Goal: Task Accomplishment & Management: Complete application form

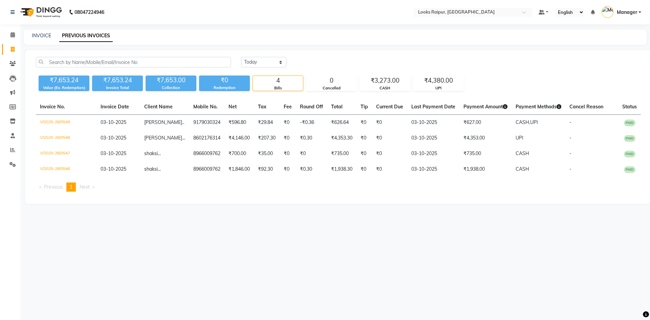
drag, startPoint x: 23, startPoint y: 29, endPoint x: 27, endPoint y: 45, distance: 15.8
click at [23, 34] on main "INVOICE PREVIOUS INVOICES [DATE] [DATE] Custom Range ₹7,653.24 Value (Ex. Redem…" at bounding box center [334, 121] width 629 height 184
click at [36, 39] on div "INVOICE" at bounding box center [41, 35] width 19 height 7
click at [44, 35] on link "INVOICE" at bounding box center [41, 35] width 19 height 6
select select "8606"
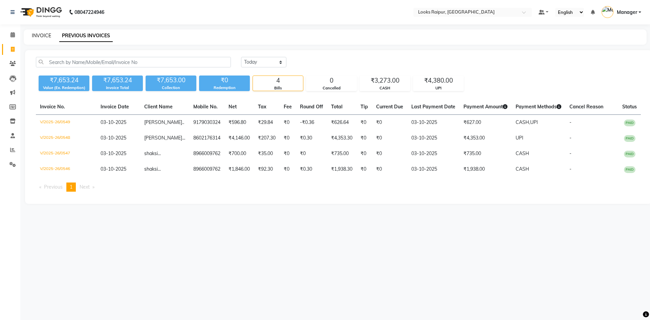
select select "service"
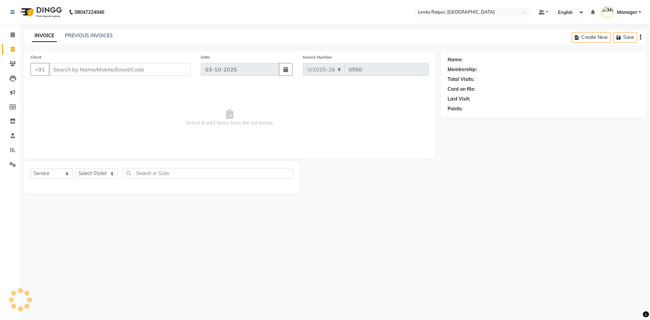
click at [44, 35] on link "INVOICE" at bounding box center [44, 36] width 25 height 12
click at [111, 172] on select "Select Stylist" at bounding box center [96, 173] width 42 height 10
select select "85882"
click at [75, 168] on select "Select Stylist Akshay_Pdct [PERSON_NAME] [PERSON_NAME] Counter_Sales Dheerendra…" at bounding box center [96, 173] width 42 height 10
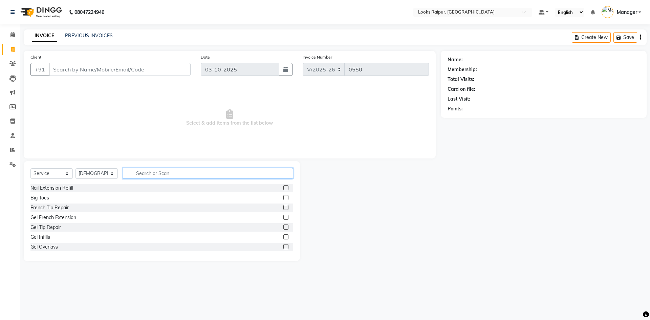
click at [148, 171] on input "text" at bounding box center [208, 173] width 170 height 10
click at [140, 173] on input "text" at bounding box center [208, 173] width 170 height 10
type input "WASH"
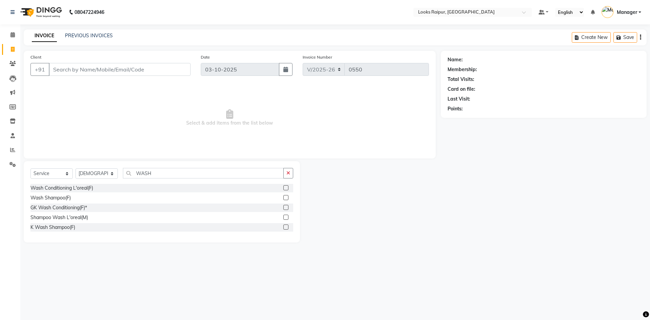
click at [285, 197] on label at bounding box center [285, 197] width 5 height 5
click at [285, 197] on input "checkbox" at bounding box center [285, 198] width 4 height 4
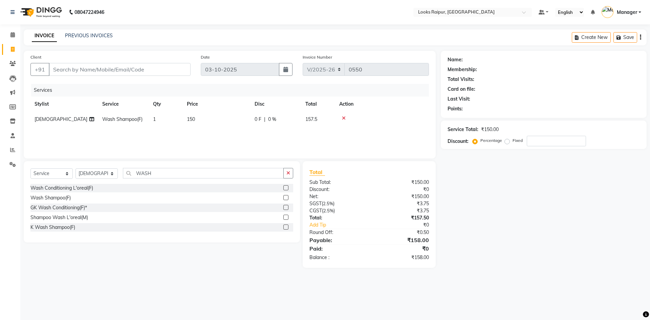
checkbox input "false"
drag, startPoint x: 203, startPoint y: 115, endPoint x: 207, endPoint y: 117, distance: 4.1
click at [207, 117] on td "150" at bounding box center [217, 119] width 68 height 15
select select "85882"
drag, startPoint x: 256, startPoint y: 122, endPoint x: 156, endPoint y: 125, distance: 100.5
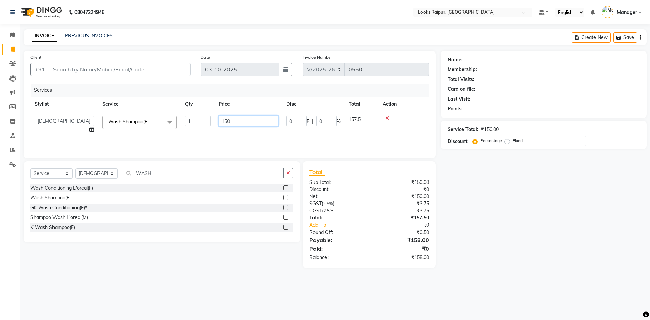
click at [156, 125] on tr "Akshay_Pdct [PERSON_NAME] [PERSON_NAME] Counter_Sales Dheerendra_pdct [PERSON_N…" at bounding box center [229, 125] width 398 height 26
type input "400"
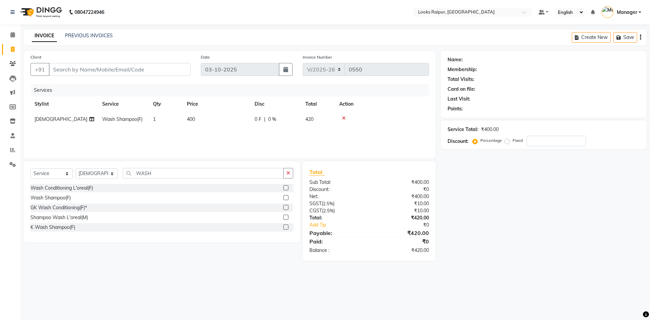
click at [160, 179] on div "Select Service Product Membership Package Voucher Prepaid Gift Card Select Styl…" at bounding box center [161, 176] width 263 height 16
click at [160, 176] on input "WASH" at bounding box center [203, 173] width 161 height 10
type input "W"
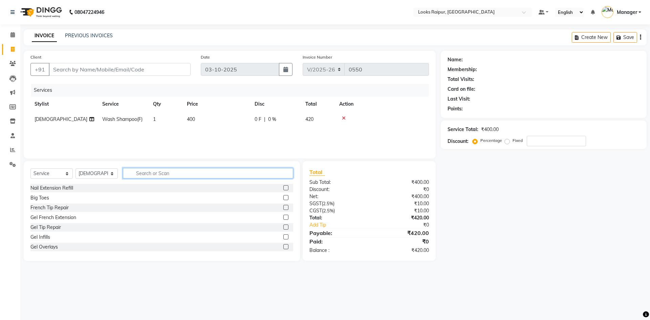
type input "V"
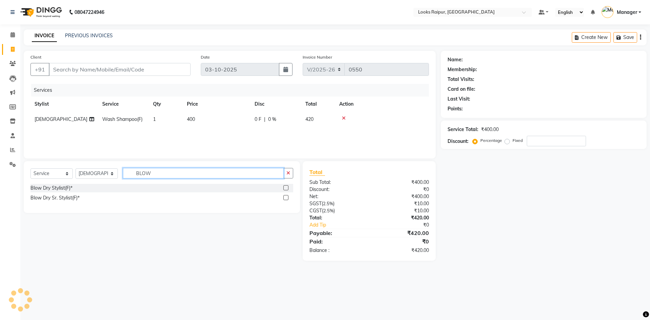
type input "BLOW"
click at [286, 187] on label at bounding box center [285, 187] width 5 height 5
click at [286, 187] on input "checkbox" at bounding box center [285, 188] width 4 height 4
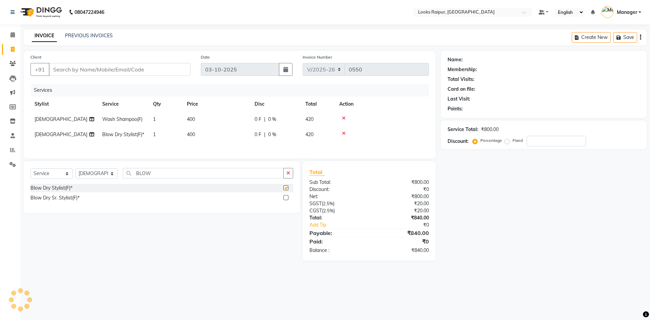
checkbox input "false"
click at [218, 136] on td "400" at bounding box center [217, 134] width 68 height 15
select select "85882"
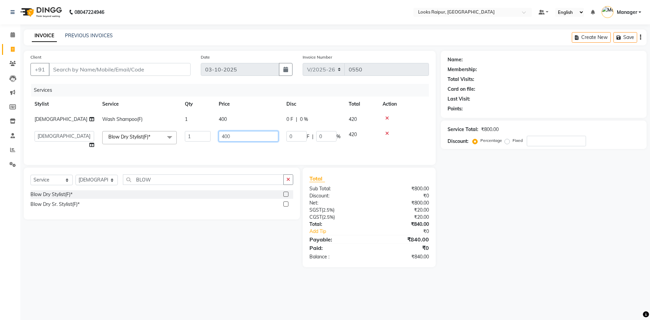
drag, startPoint x: 239, startPoint y: 135, endPoint x: 151, endPoint y: 136, distance: 88.3
click at [151, 136] on tr "Akshay_Pdct [PERSON_NAME] [PERSON_NAME] Counter_Sales Dheerendra_pdct [PERSON_N…" at bounding box center [229, 140] width 398 height 26
type input "1"
type input "500"
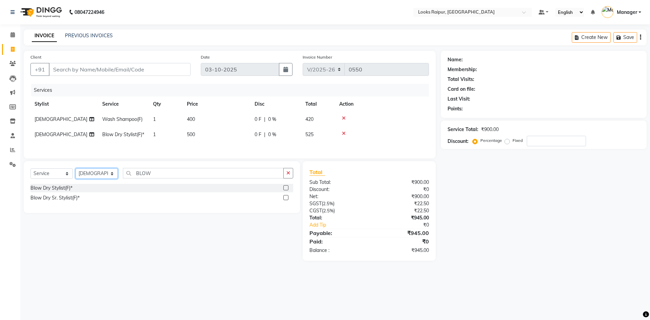
click at [115, 184] on div "Select Service Product Membership Package Voucher Prepaid Gift Card Select Styl…" at bounding box center [161, 176] width 263 height 16
select select "85877"
click at [75, 176] on select "Select Stylist Akshay_Pdct [PERSON_NAME] [PERSON_NAME] Counter_Sales Dheerendra…" at bounding box center [96, 173] width 42 height 10
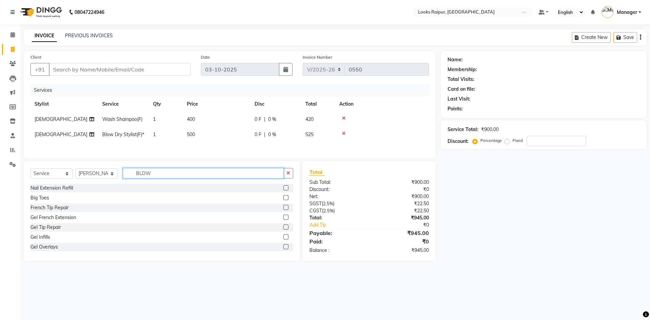
click at [153, 178] on input "BLOW" at bounding box center [203, 173] width 161 height 10
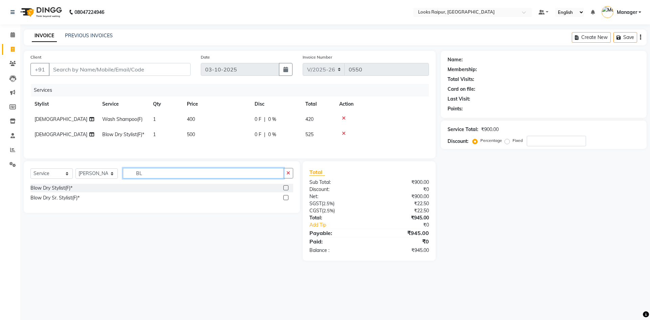
type input "B"
type input "BLOW"
drag, startPoint x: 285, startPoint y: 197, endPoint x: 246, endPoint y: 179, distance: 42.7
click at [286, 190] on label at bounding box center [285, 187] width 5 height 5
click at [286, 190] on input "checkbox" at bounding box center [285, 188] width 4 height 4
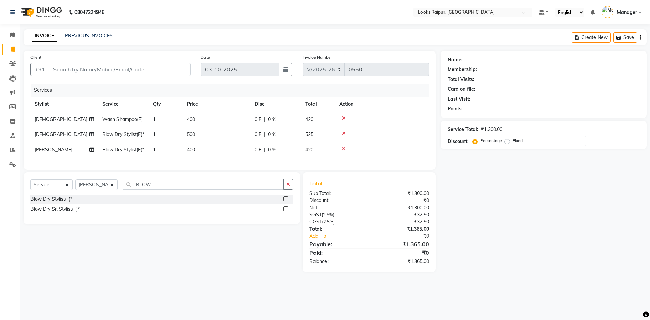
drag, startPoint x: 203, startPoint y: 154, endPoint x: 218, endPoint y: 154, distance: 14.2
click at [216, 154] on td "400" at bounding box center [217, 149] width 68 height 15
checkbox input "false"
select select "85877"
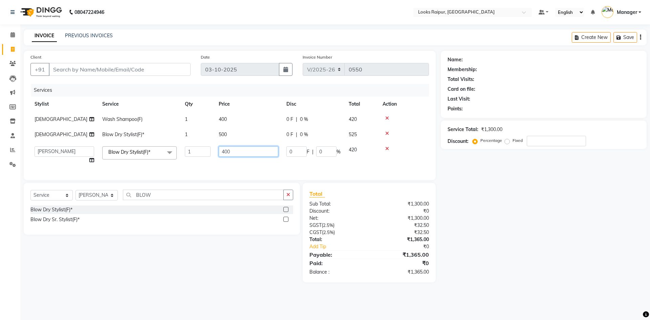
drag, startPoint x: 236, startPoint y: 149, endPoint x: 179, endPoint y: 147, distance: 57.2
click at [179, 147] on tr "Akshay_Pdct [PERSON_NAME] [PERSON_NAME] Counter_Sales Dheerendra_pdct [PERSON_N…" at bounding box center [229, 155] width 398 height 26
type input "500"
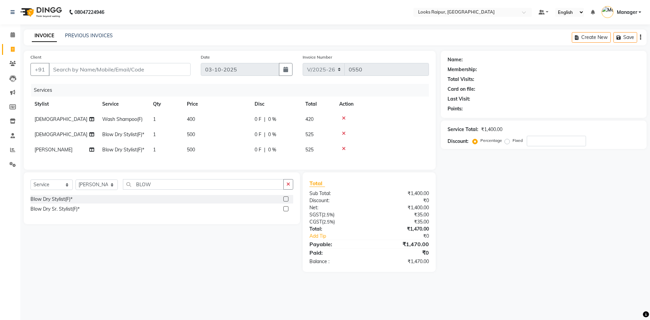
click at [239, 157] on td "500" at bounding box center [217, 149] width 68 height 15
select select "85877"
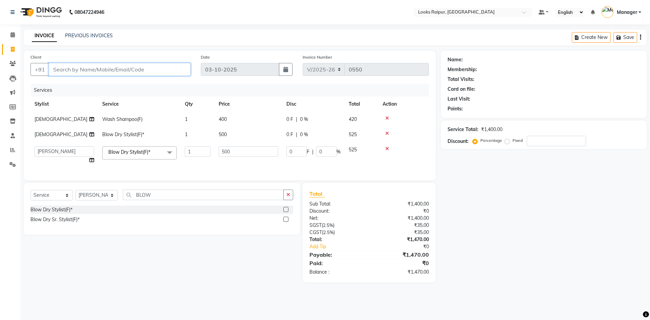
click at [97, 70] on input "Client" at bounding box center [120, 69] width 142 height 13
click at [93, 69] on input "Client" at bounding box center [120, 69] width 142 height 13
type input "8"
type input "0"
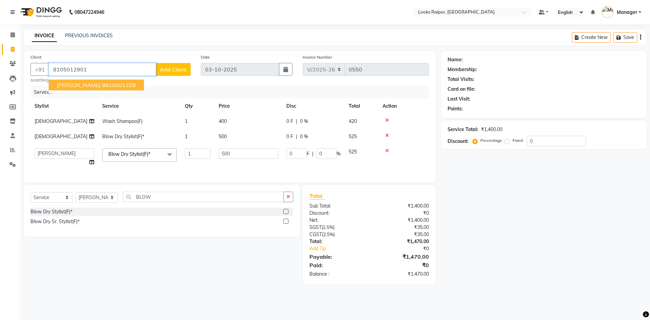
type input "8105012901"
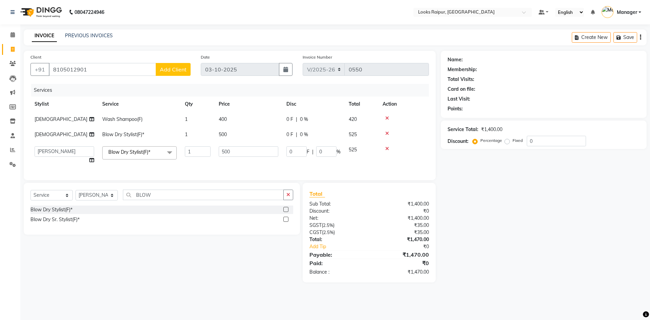
click at [185, 68] on span "Add Client" at bounding box center [173, 69] width 27 height 7
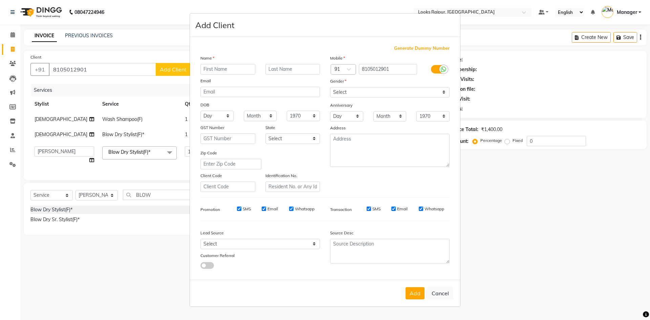
click at [201, 66] on input "text" at bounding box center [227, 69] width 55 height 10
type input "[PERSON_NAME]"
click at [281, 69] on input "text" at bounding box center [292, 69] width 55 height 10
type input "..."
click at [446, 92] on select "Select [DEMOGRAPHIC_DATA] [DEMOGRAPHIC_DATA] Other Prefer Not To Say" at bounding box center [389, 92] width 119 height 10
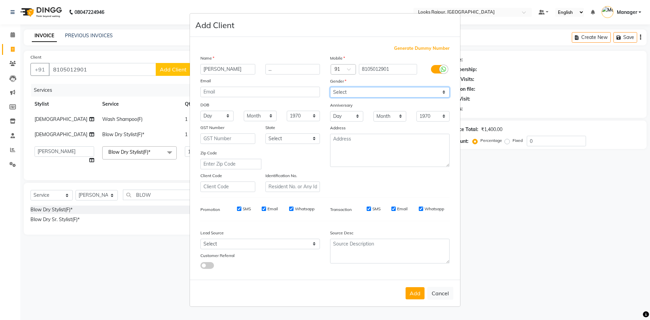
select select "[DEMOGRAPHIC_DATA]"
click at [330, 87] on select "Select [DEMOGRAPHIC_DATA] [DEMOGRAPHIC_DATA] Other Prefer Not To Say" at bounding box center [389, 92] width 119 height 10
click at [413, 294] on button "Add" at bounding box center [414, 293] width 19 height 12
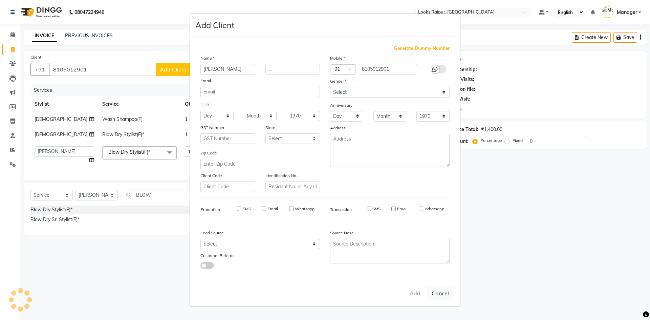
select select
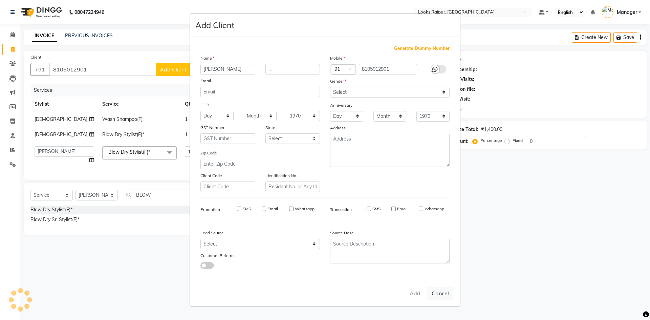
select select
checkbox input "false"
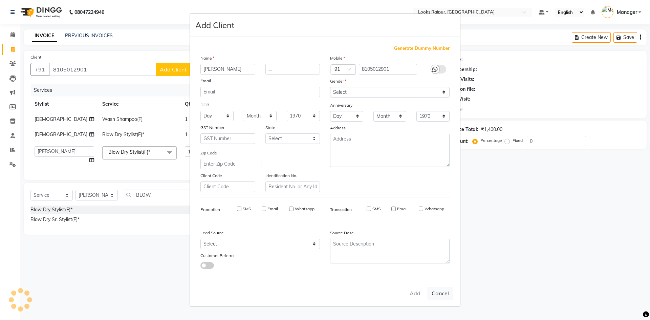
checkbox input "false"
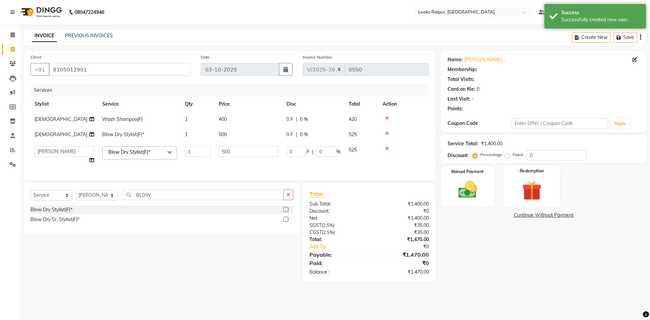
select select "1: Object"
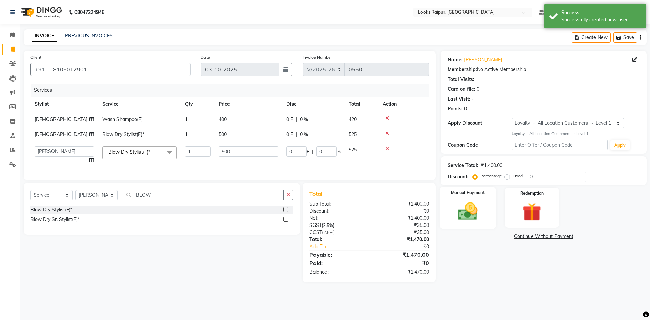
click at [470, 200] on img at bounding box center [467, 211] width 31 height 22
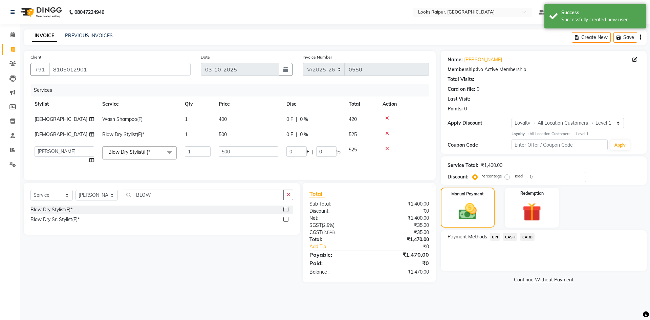
click at [510, 237] on span "CASH" at bounding box center [509, 237] width 15 height 8
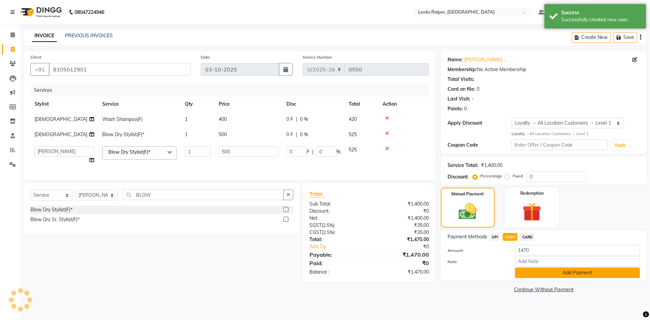
click at [531, 272] on button "Add Payment" at bounding box center [577, 272] width 125 height 10
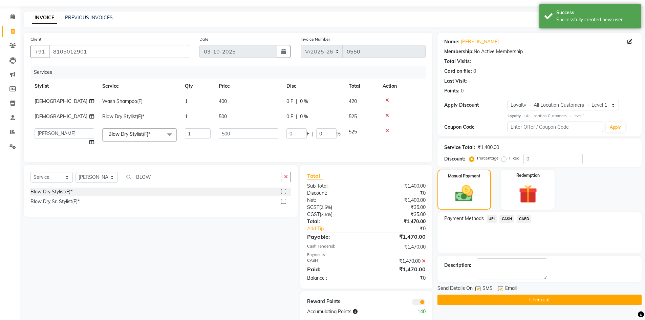
scroll to position [35, 0]
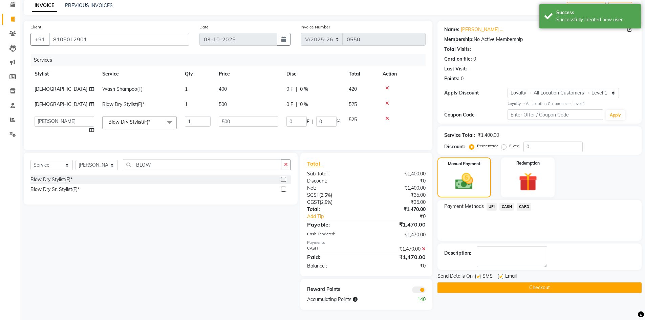
click at [530, 282] on button "Checkout" at bounding box center [539, 287] width 204 height 10
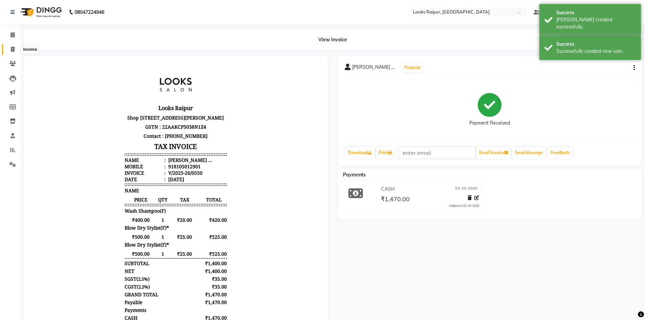
click at [13, 52] on span at bounding box center [13, 50] width 12 height 8
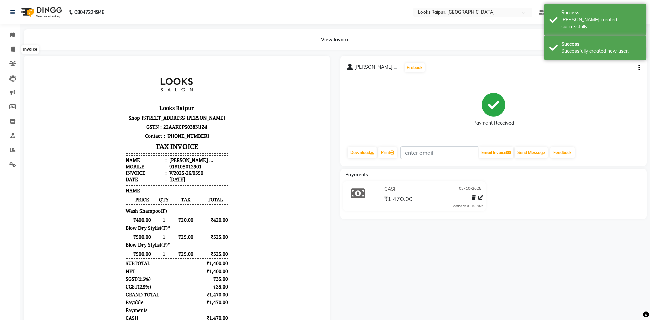
select select "8606"
select select "service"
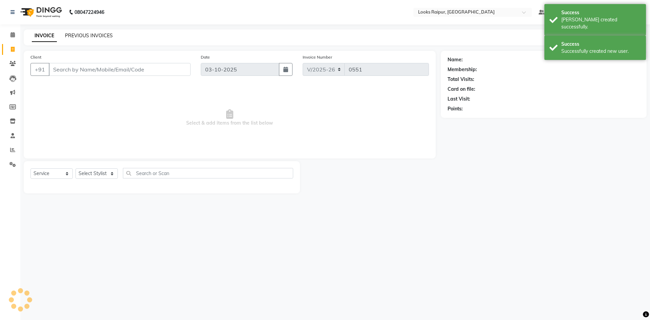
click at [90, 37] on link "PREVIOUS INVOICES" at bounding box center [89, 35] width 48 height 6
